Goal: Task Accomplishment & Management: Complete application form

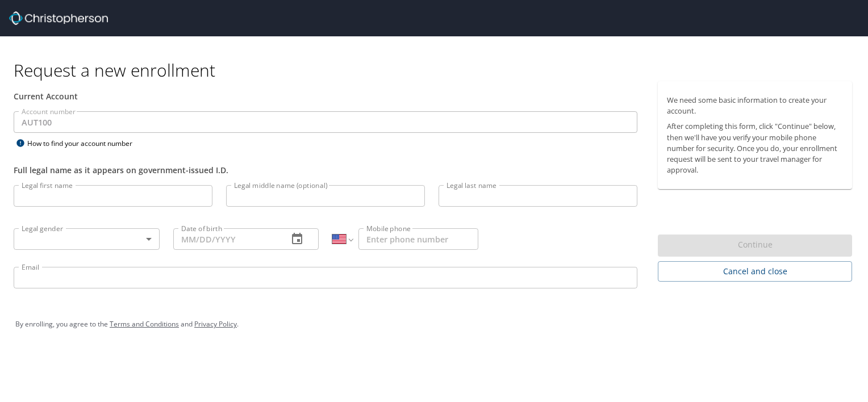
select select "US"
click at [122, 190] on input "Legal first name" at bounding box center [113, 196] width 199 height 22
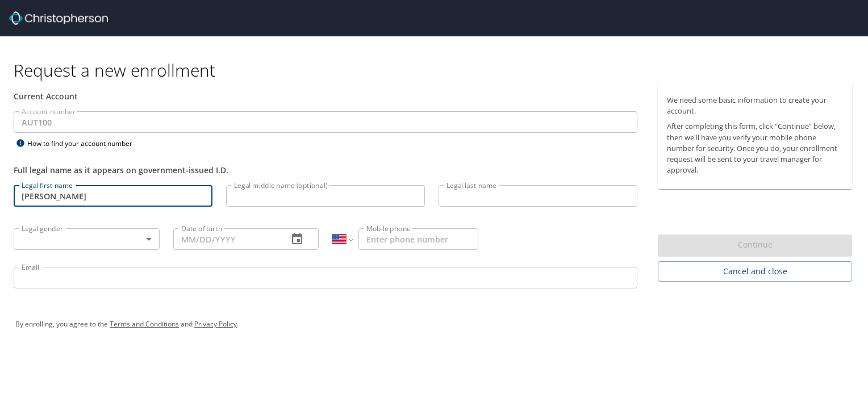
type input "[PERSON_NAME]"
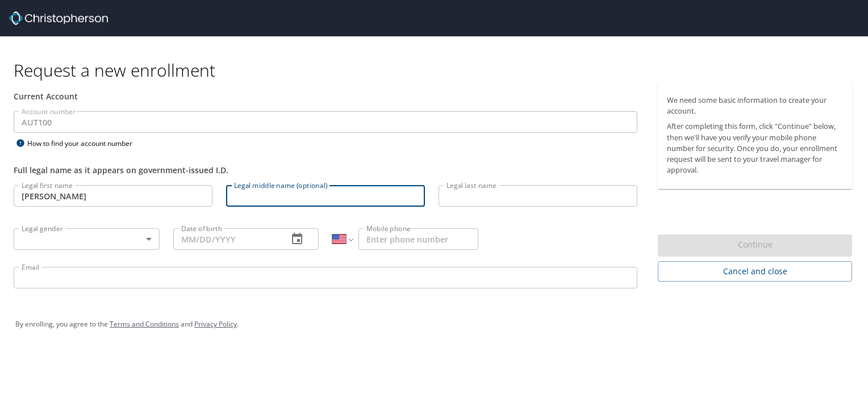
type input "M"
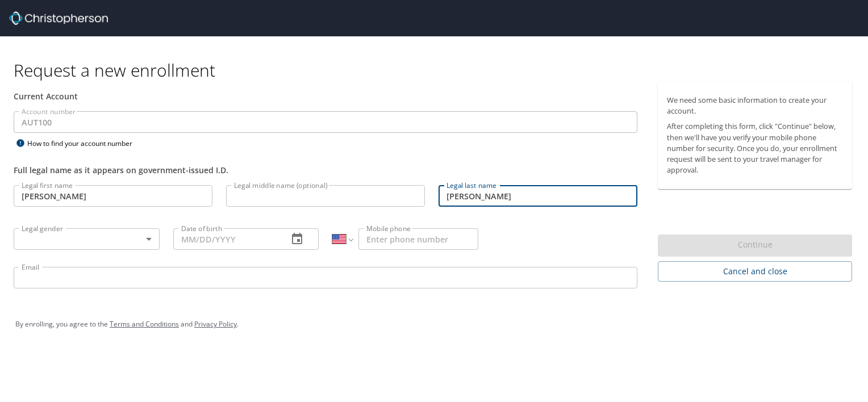
type input "[PERSON_NAME]"
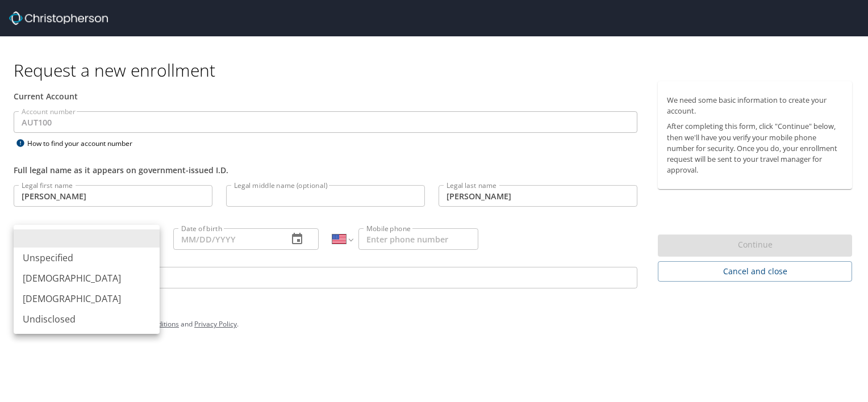
click at [48, 297] on li "[DEMOGRAPHIC_DATA]" at bounding box center [87, 298] width 146 height 20
type input "[DEMOGRAPHIC_DATA]"
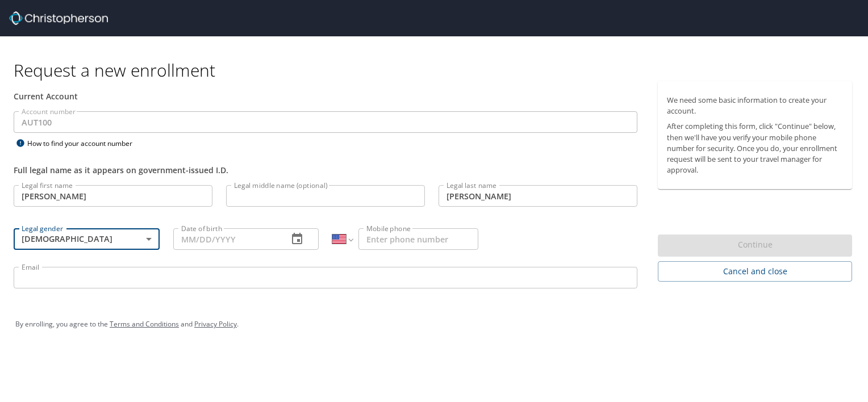
click at [222, 242] on input "Date of birth" at bounding box center [226, 239] width 106 height 22
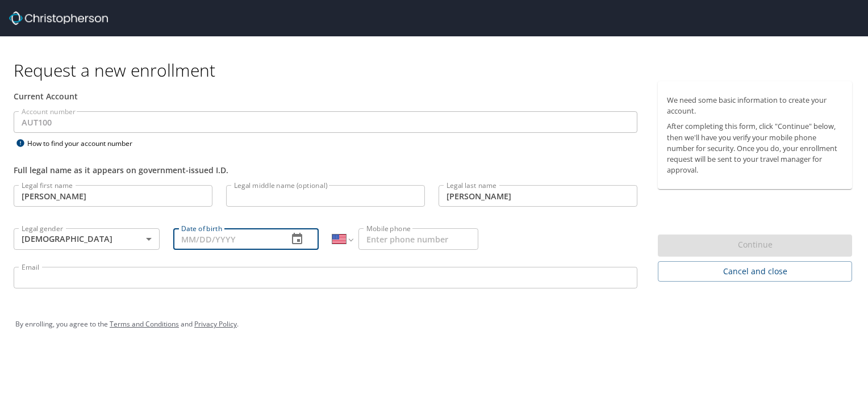
type input "[DATE]"
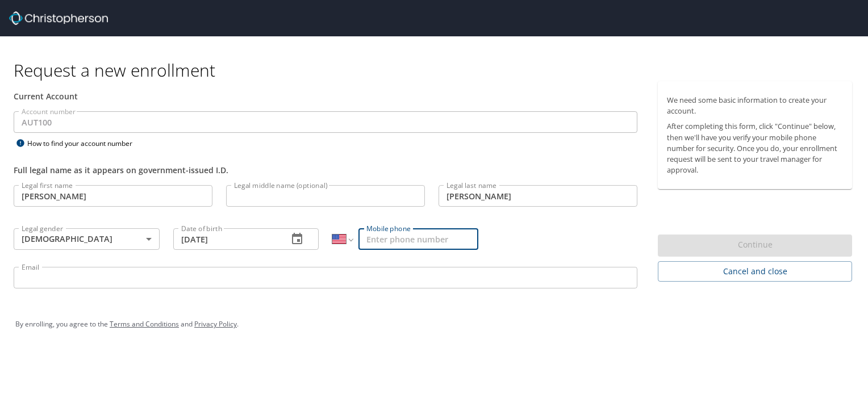
click at [404, 239] on input "Mobile phone" at bounding box center [418, 239] width 120 height 22
type input "[PHONE_NUMBER]"
type input "[PERSON_NAME][EMAIL_ADDRESS][PERSON_NAME][DOMAIN_NAME]"
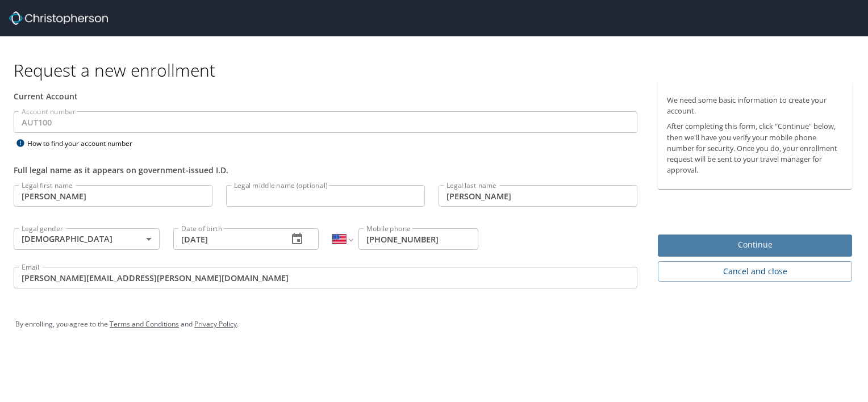
click at [768, 245] on span "Continue" at bounding box center [755, 245] width 176 height 14
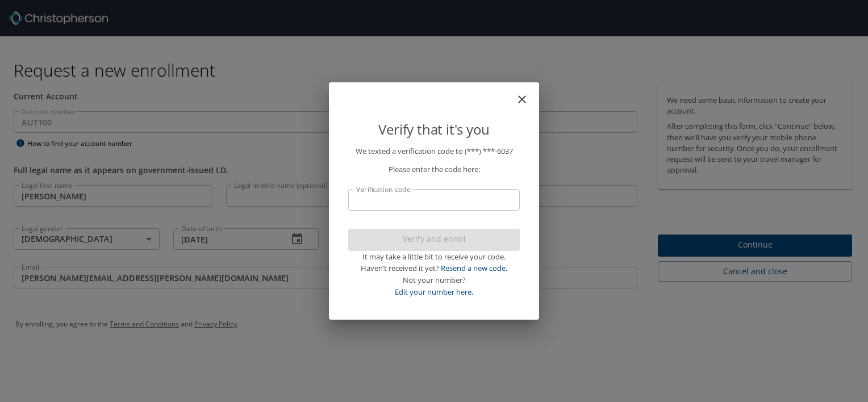
click at [434, 203] on input "Verification code" at bounding box center [434, 200] width 172 height 22
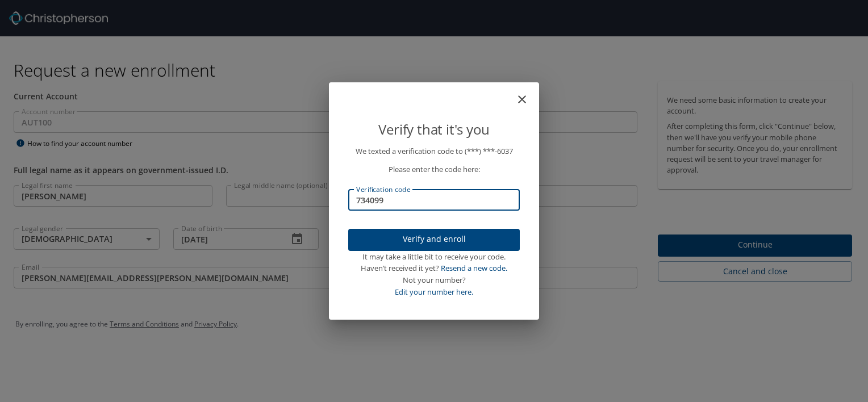
type input "734099"
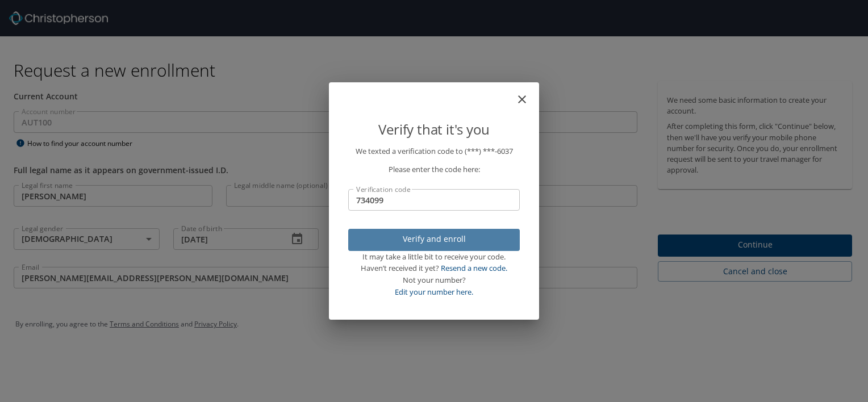
click at [438, 242] on span "Verify and enroll" at bounding box center [433, 239] width 153 height 14
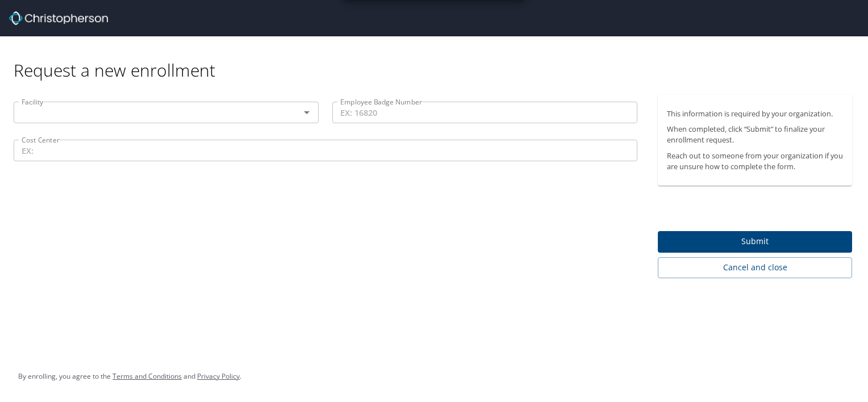
click at [127, 120] on div "Facility" at bounding box center [166, 113] width 305 height 22
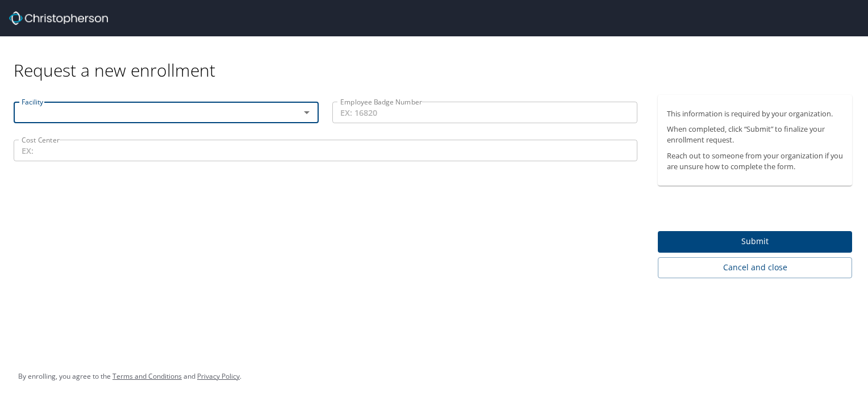
click at [309, 112] on icon "Open" at bounding box center [307, 113] width 14 height 14
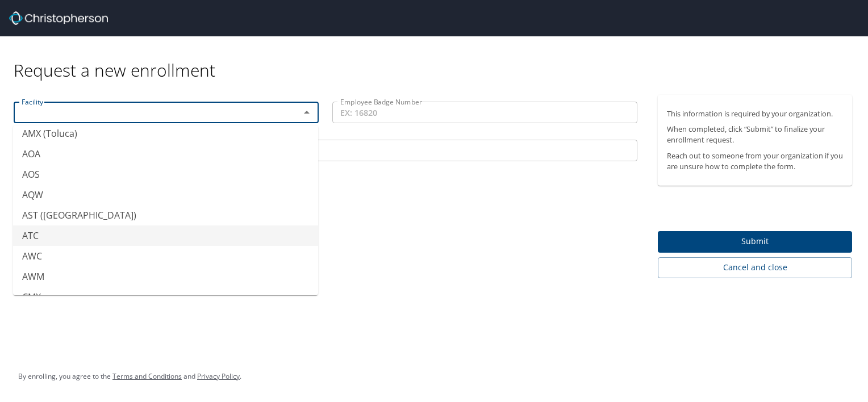
click at [211, 229] on li "ATC" at bounding box center [165, 235] width 305 height 20
type input "ATC"
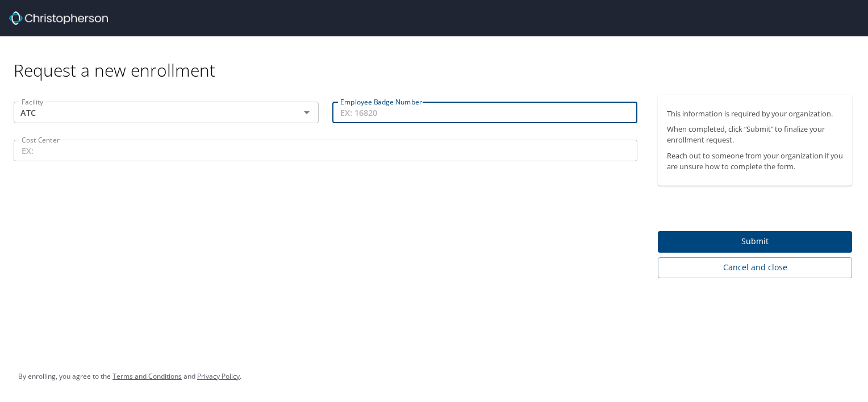
click at [434, 118] on input "Employee Badge Number" at bounding box center [484, 113] width 305 height 22
type input "10196581"
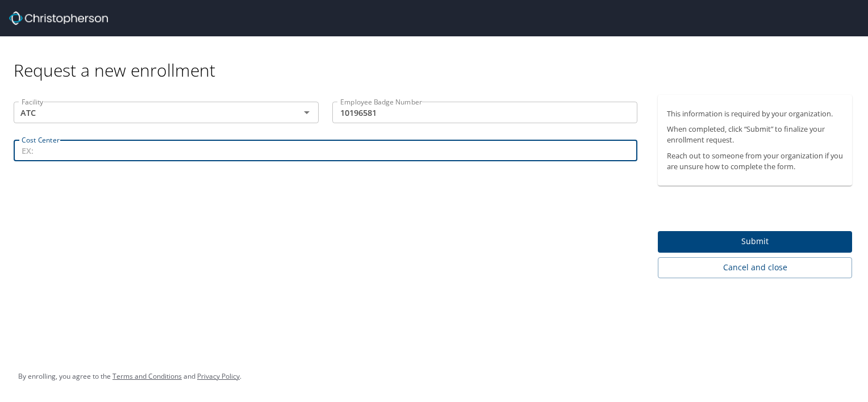
click at [222, 147] on input "Cost Center" at bounding box center [326, 151] width 624 height 22
click at [720, 243] on span "Submit" at bounding box center [755, 242] width 176 height 14
